Goal: Information Seeking & Learning: Learn about a topic

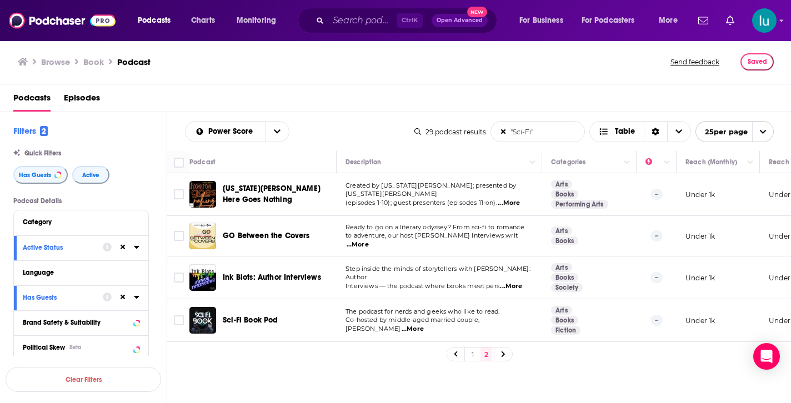
click at [424, 325] on span "...More" at bounding box center [413, 329] width 22 height 9
click at [154, 17] on span "Podcasts" at bounding box center [154, 21] width 33 height 16
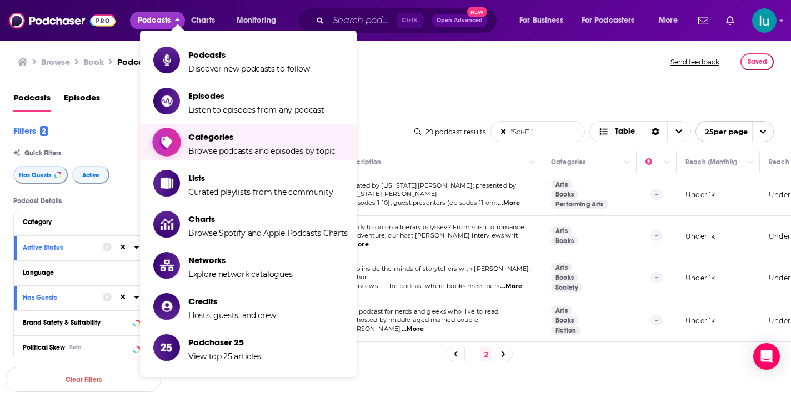
click at [220, 141] on span "Categories" at bounding box center [261, 137] width 147 height 11
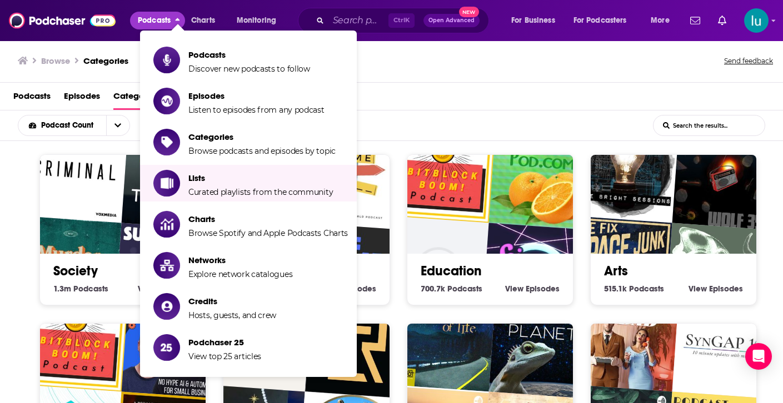
click at [555, 107] on div "Podcasts Episodes Categories Lists Networks Credits" at bounding box center [393, 98] width 761 height 23
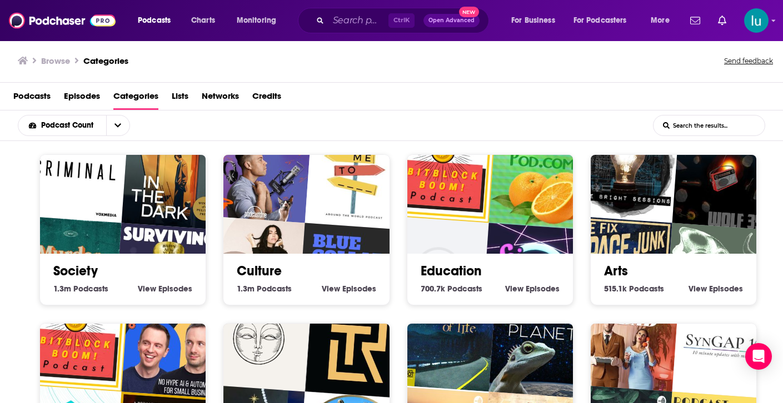
scroll to position [2, 0]
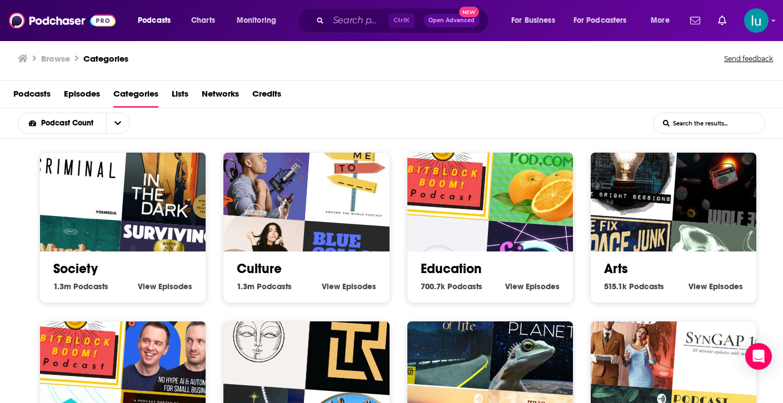
click at [57, 294] on div "Society 1.3m Society Podcasts View Society Episodes" at bounding box center [122, 227] width 167 height 151
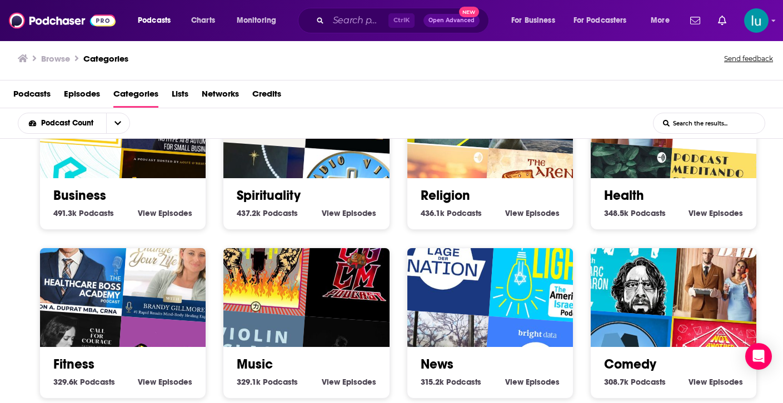
scroll to position [244, 0]
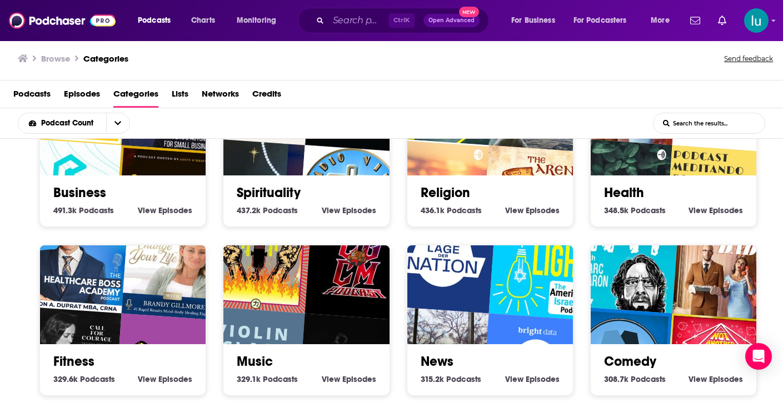
click at [663, 153] on img "Nature Sounds" at bounding box center [619, 191] width 106 height 106
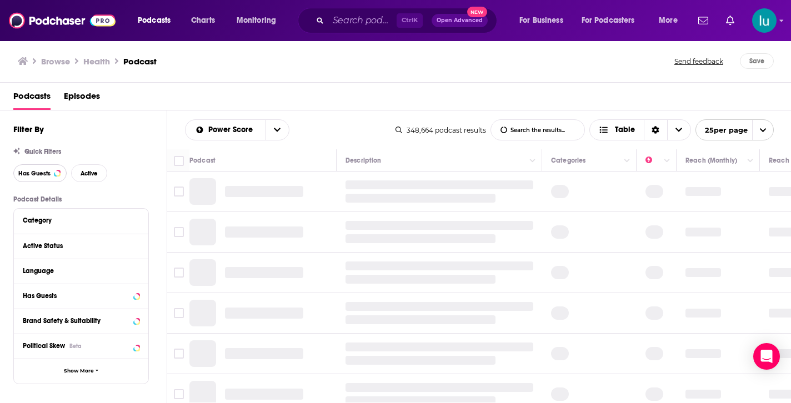
click at [47, 174] on span "Has Guests" at bounding box center [34, 174] width 32 height 6
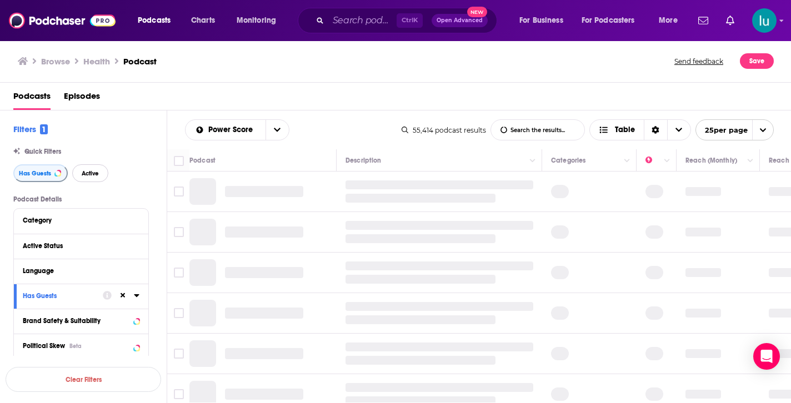
click at [94, 177] on span "Active" at bounding box center [90, 174] width 17 height 6
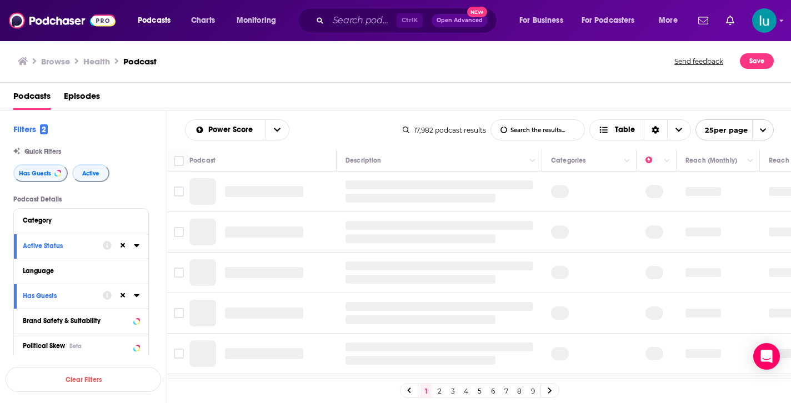
click at [541, 131] on input "List Search Input" at bounding box center [537, 130] width 93 height 20
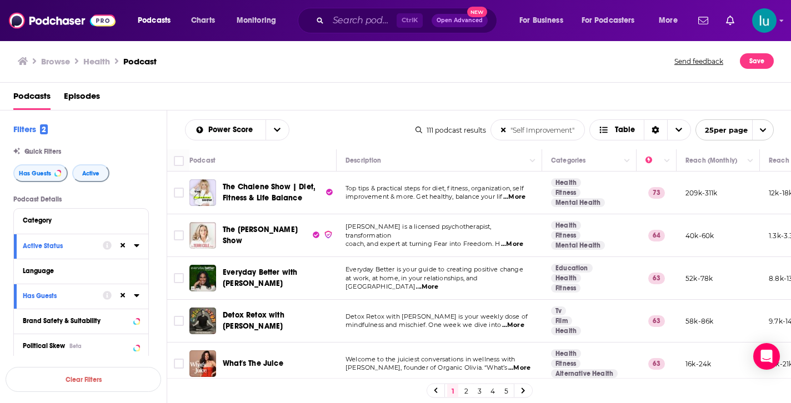
type input ""Self Improvement""
click at [512, 197] on span "...More" at bounding box center [514, 197] width 22 height 9
click at [513, 240] on span "...More" at bounding box center [512, 244] width 22 height 9
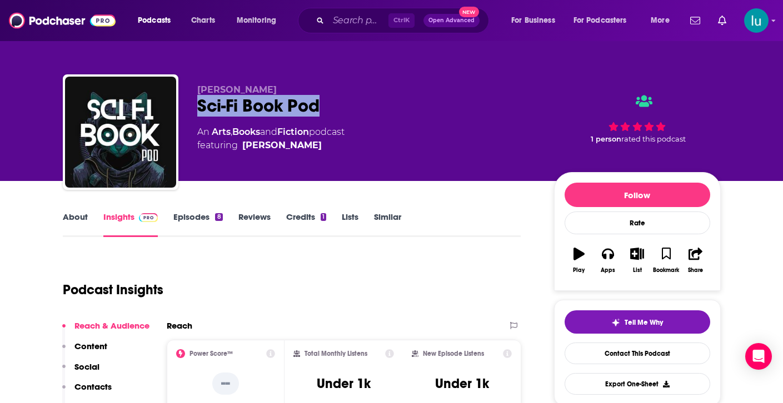
drag, startPoint x: 194, startPoint y: 100, endPoint x: 322, endPoint y: 107, distance: 127.4
click at [322, 107] on div "Kandas Rodarte Sci-Fi Book Pod An Arts , Books and Fiction podcast featuring Ka…" at bounding box center [392, 134] width 658 height 120
copy h2 "Sci-Fi Book Pod"
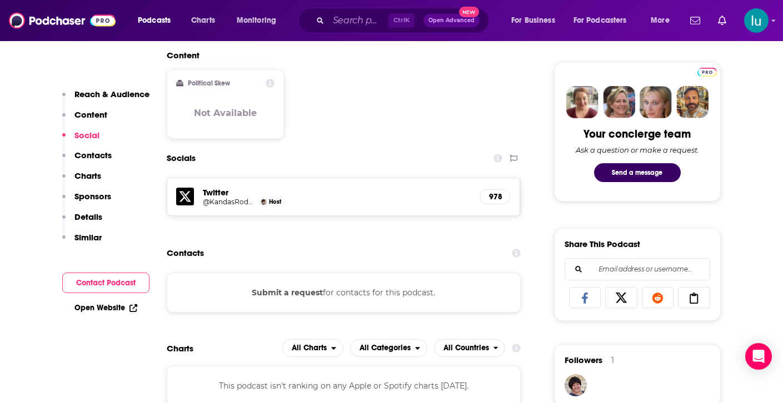
scroll to position [511, 0]
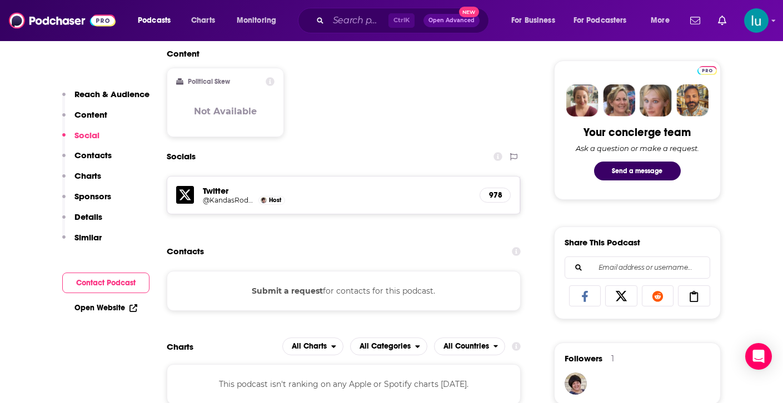
click at [294, 293] on button "Submit a request" at bounding box center [287, 291] width 71 height 12
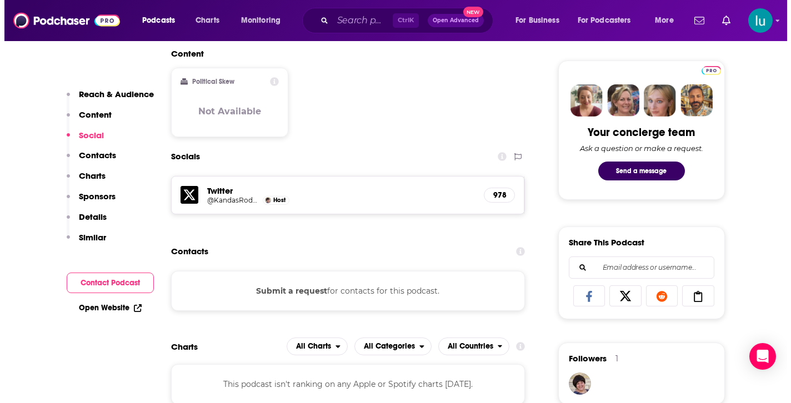
scroll to position [0, 0]
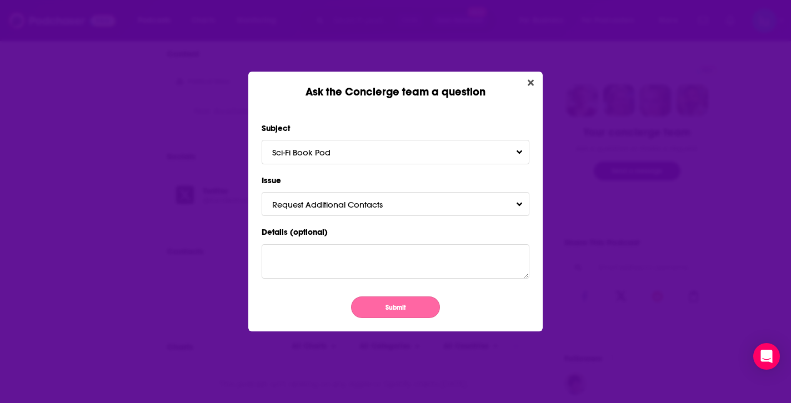
click at [398, 306] on button "Submit" at bounding box center [395, 308] width 89 height 22
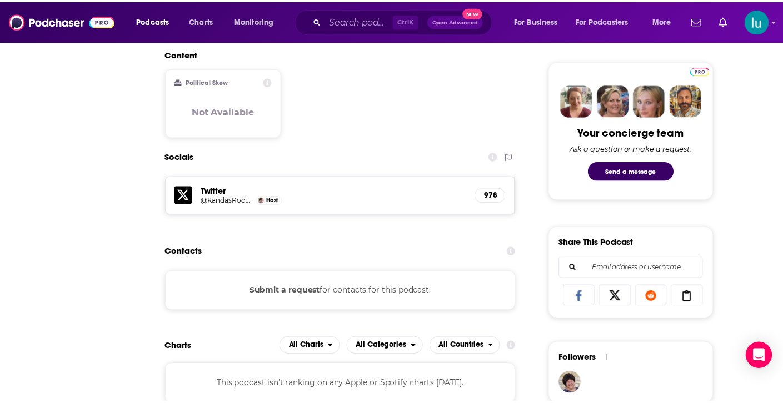
scroll to position [511, 0]
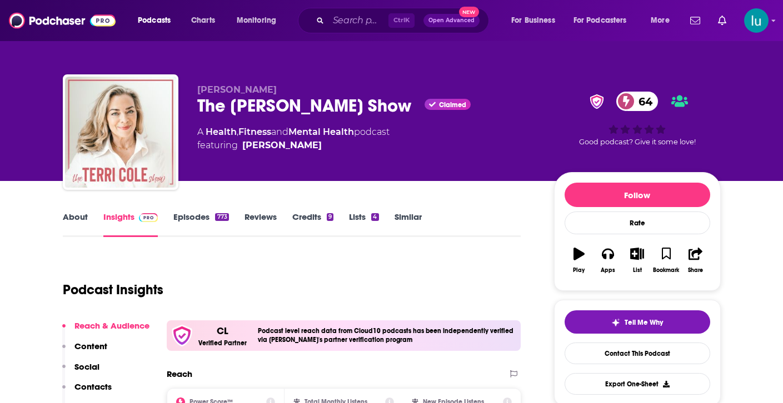
drag, startPoint x: 429, startPoint y: 265, endPoint x: 436, endPoint y: 271, distance: 9.0
click at [433, 271] on div "Podcast Insights" at bounding box center [288, 283] width 450 height 57
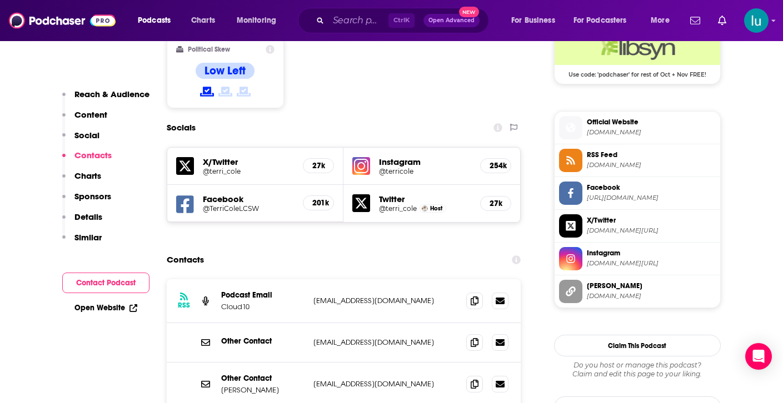
scroll to position [951, 0]
